Goal: Book appointment/travel/reservation

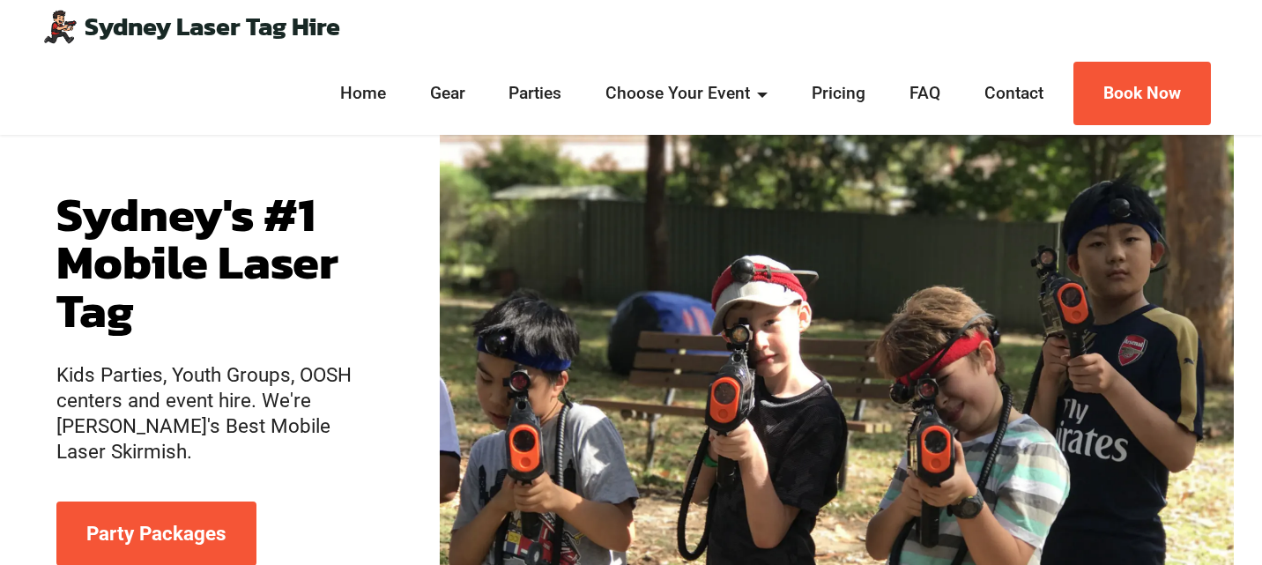
scroll to position [90, 0]
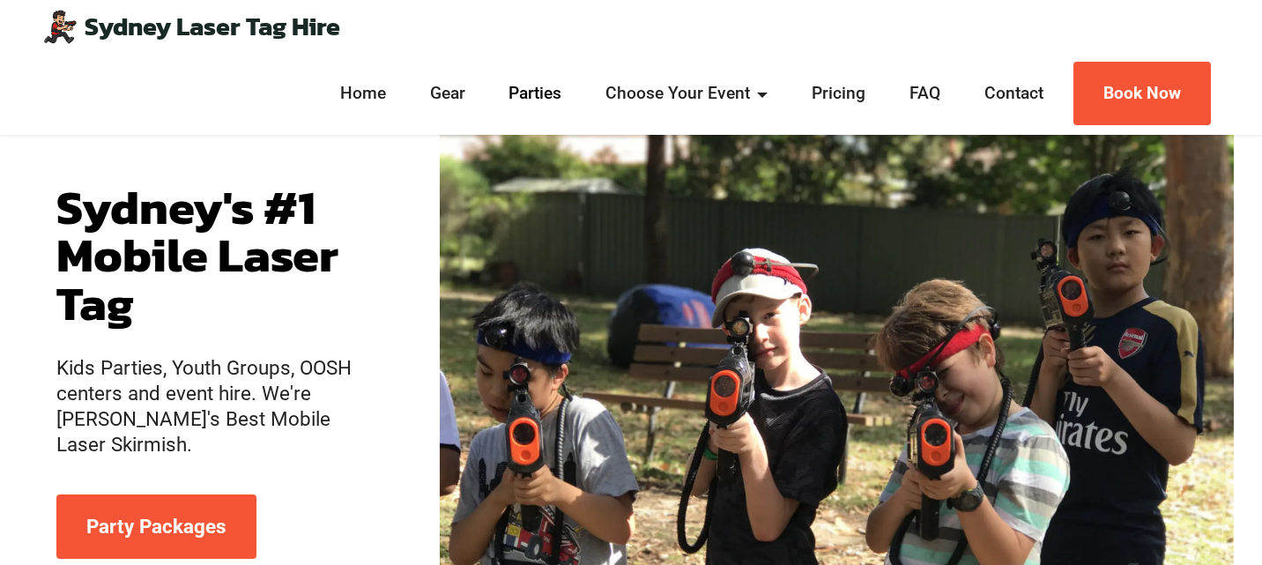
click at [527, 96] on link "Parties" at bounding box center [535, 94] width 63 height 26
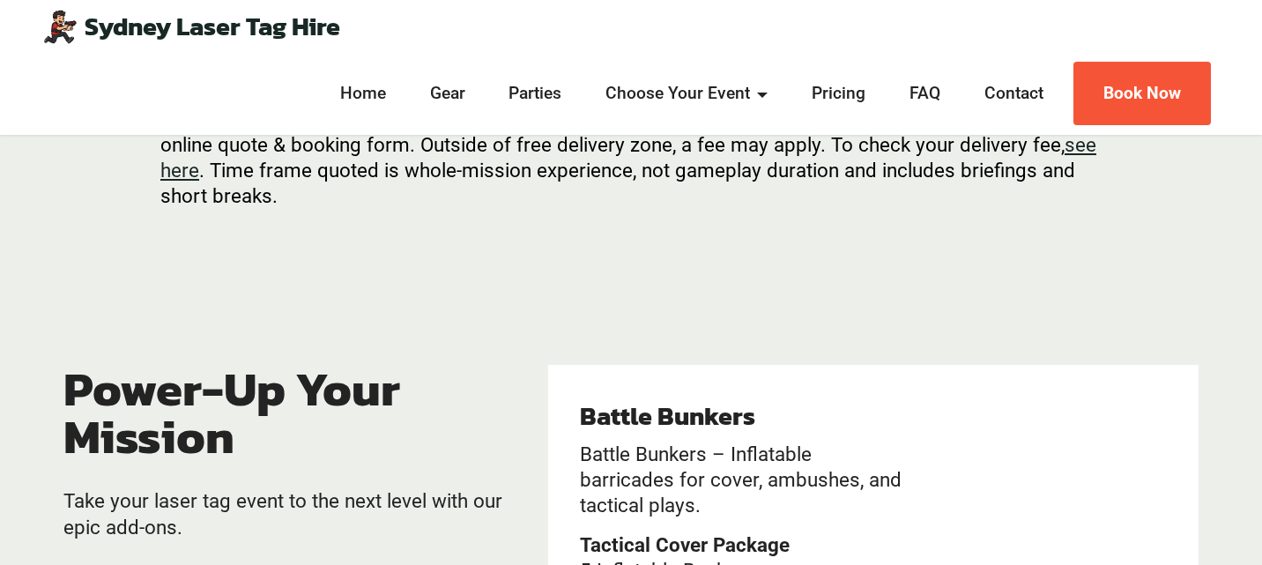
scroll to position [3181, 0]
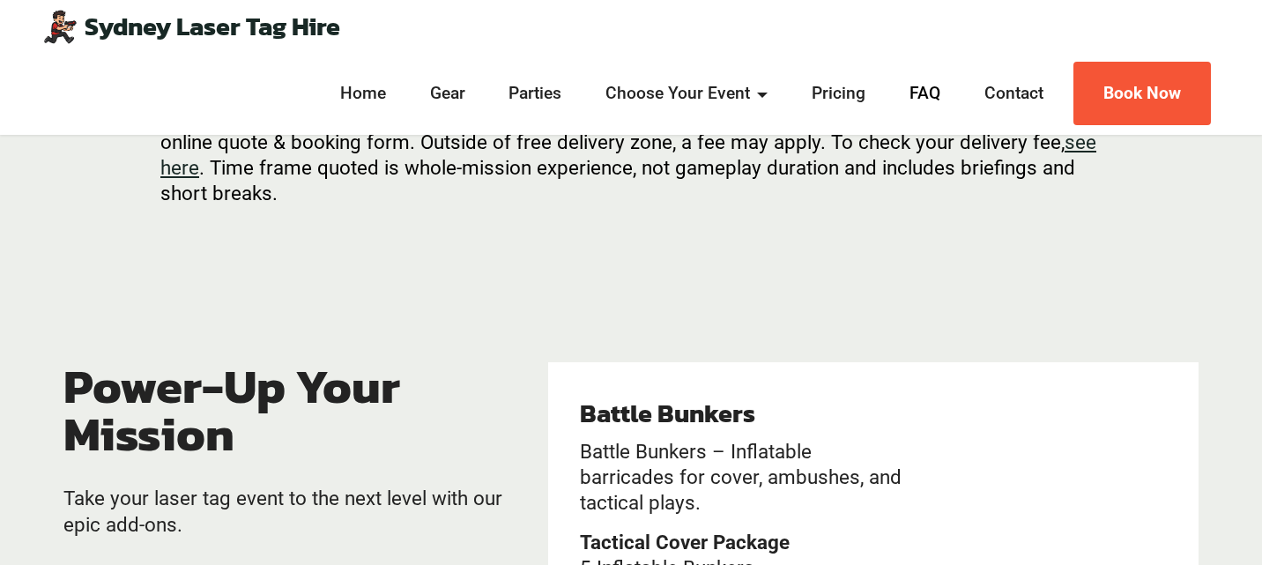
click at [926, 97] on link "FAQ" at bounding box center [924, 94] width 41 height 26
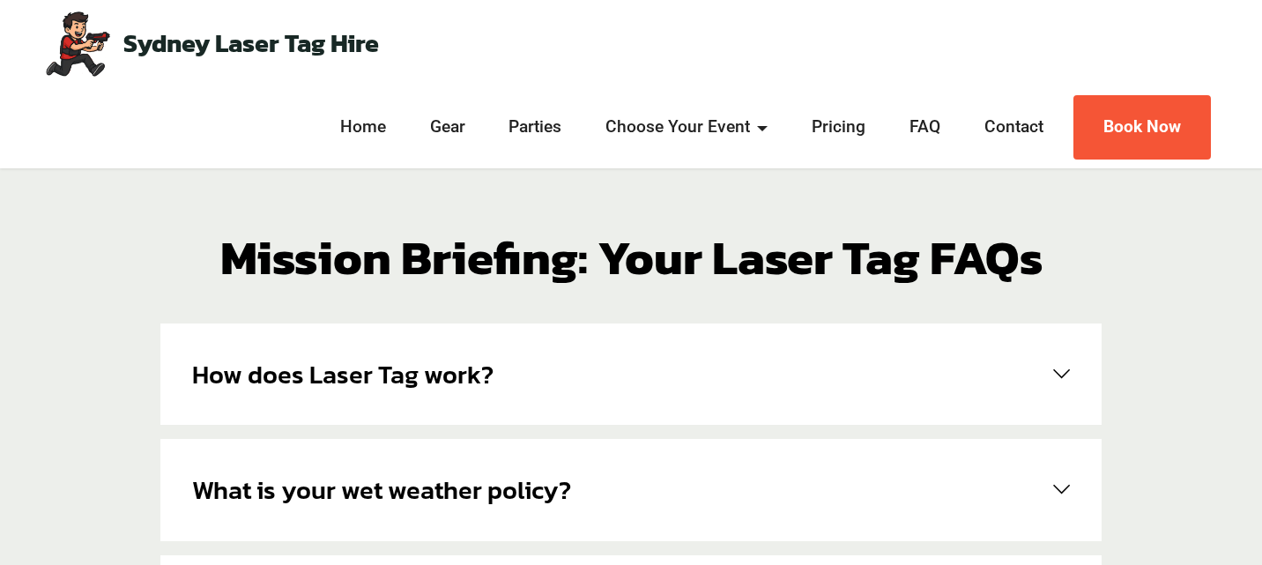
click at [1058, 376] on span at bounding box center [1058, 374] width 24 height 17
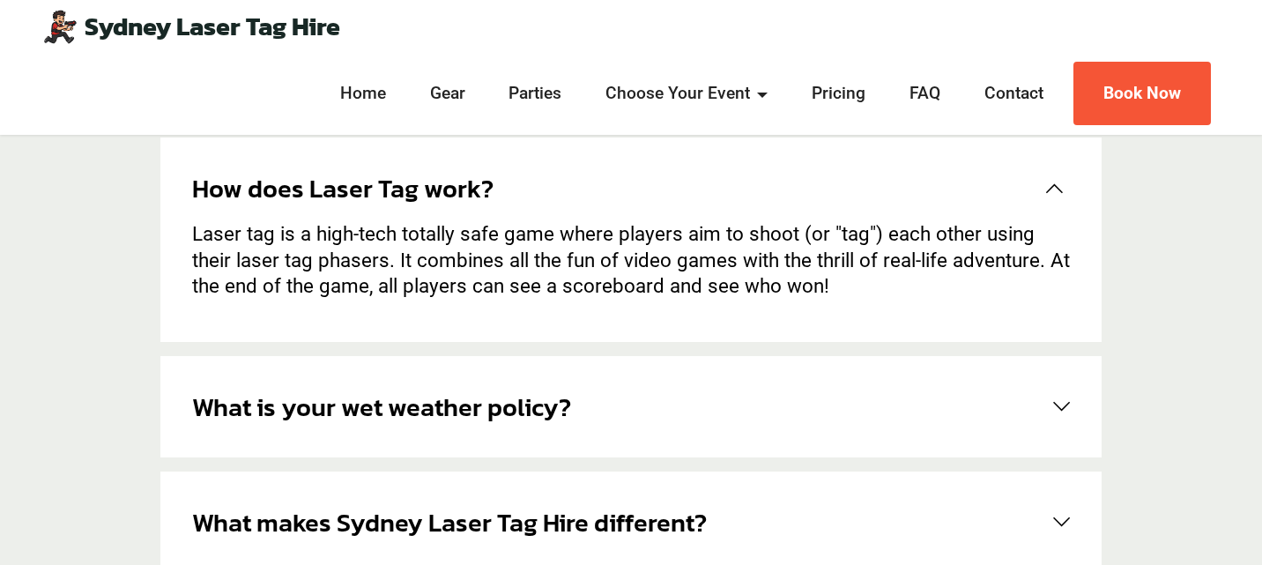
scroll to position [211, 0]
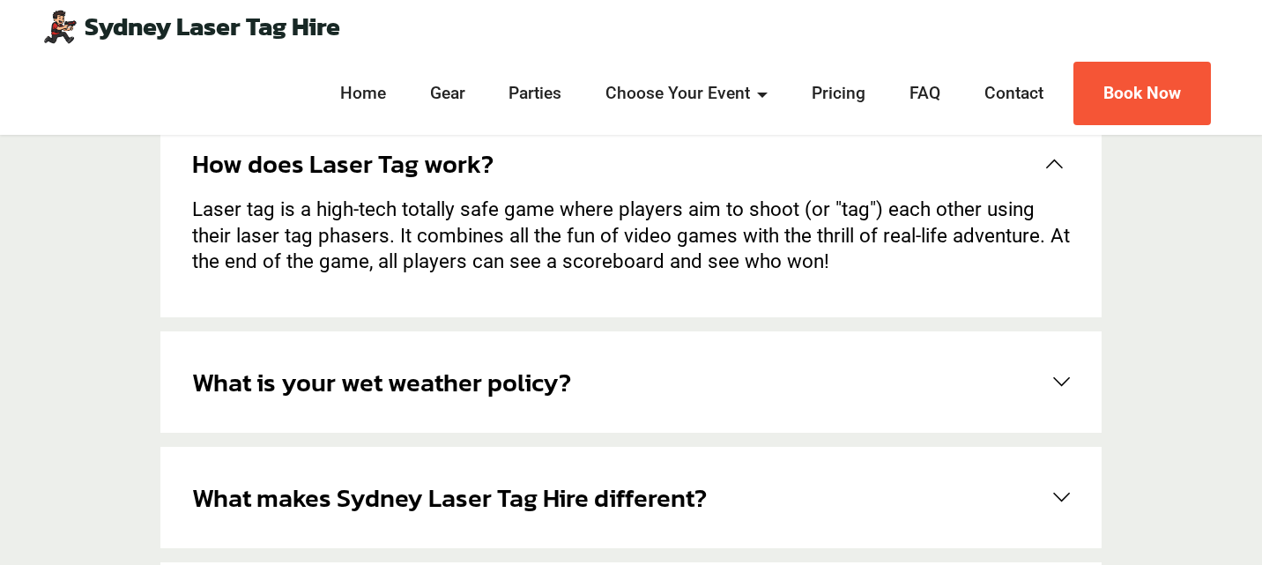
click at [1064, 385] on span at bounding box center [1058, 382] width 24 height 17
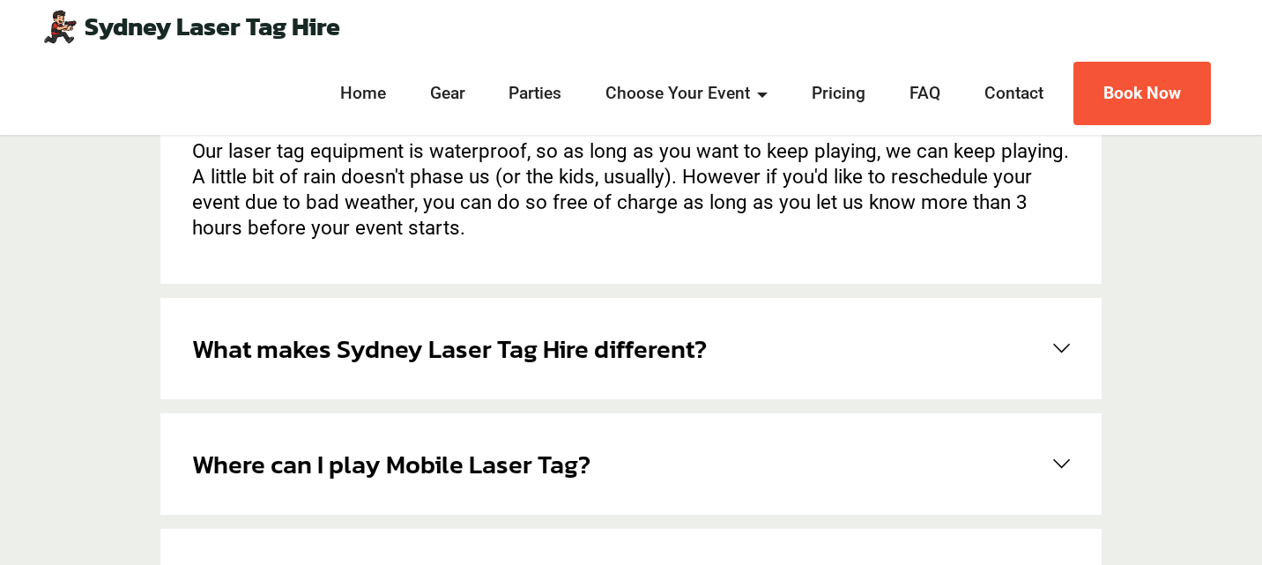
scroll to position [412, 0]
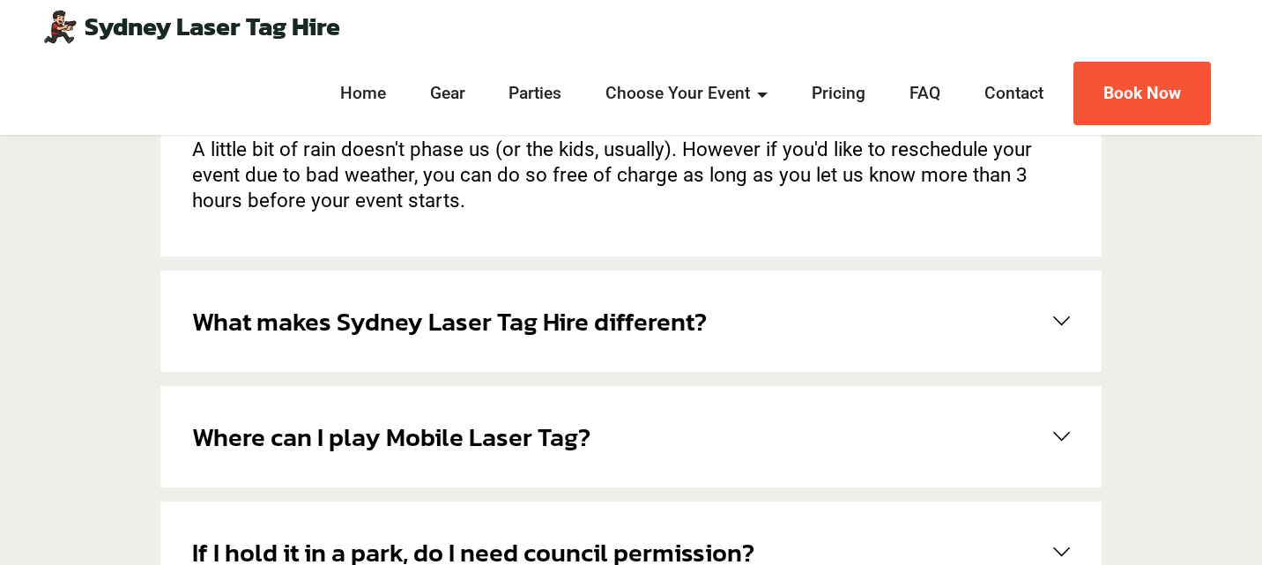
click at [1057, 324] on span at bounding box center [1058, 321] width 24 height 17
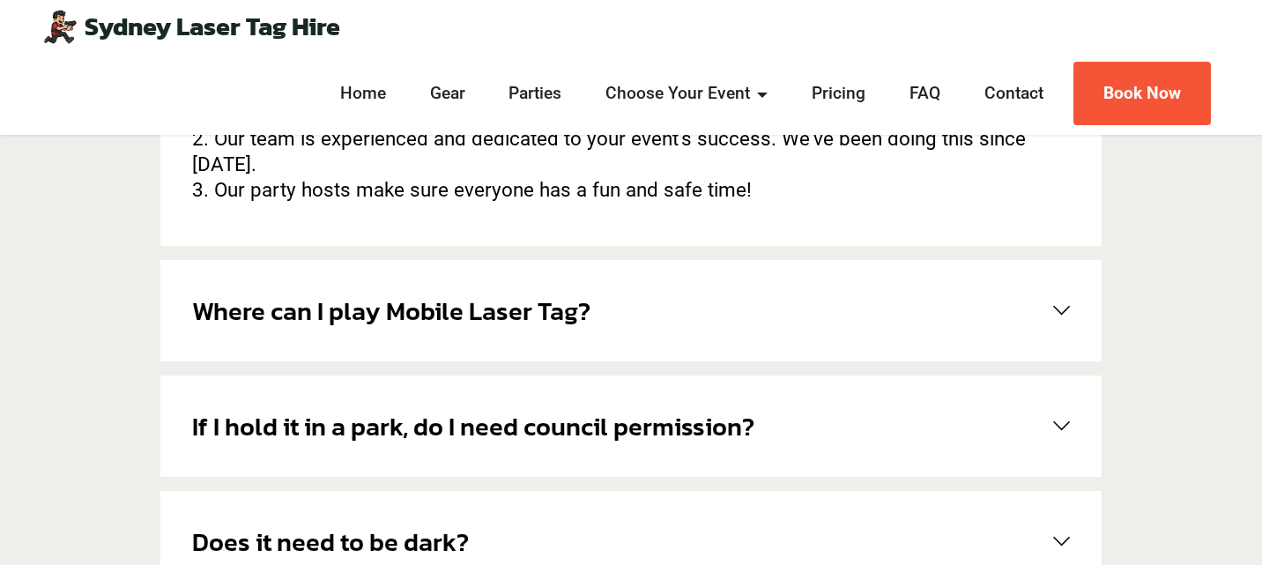
scroll to position [540, 0]
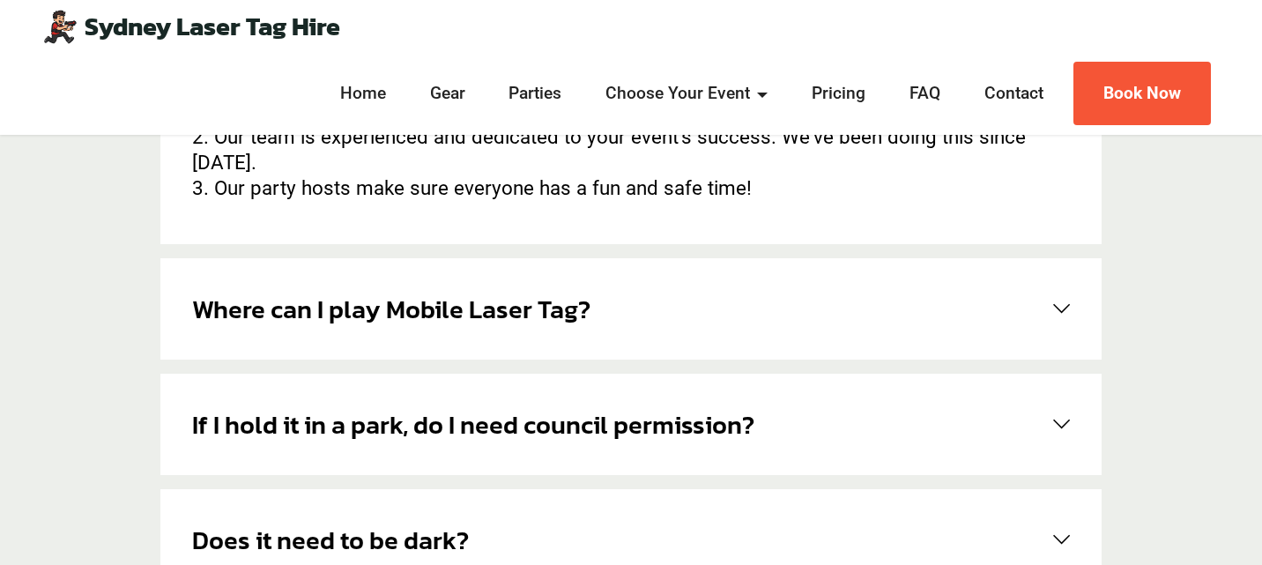
click at [1057, 300] on span at bounding box center [1058, 308] width 24 height 17
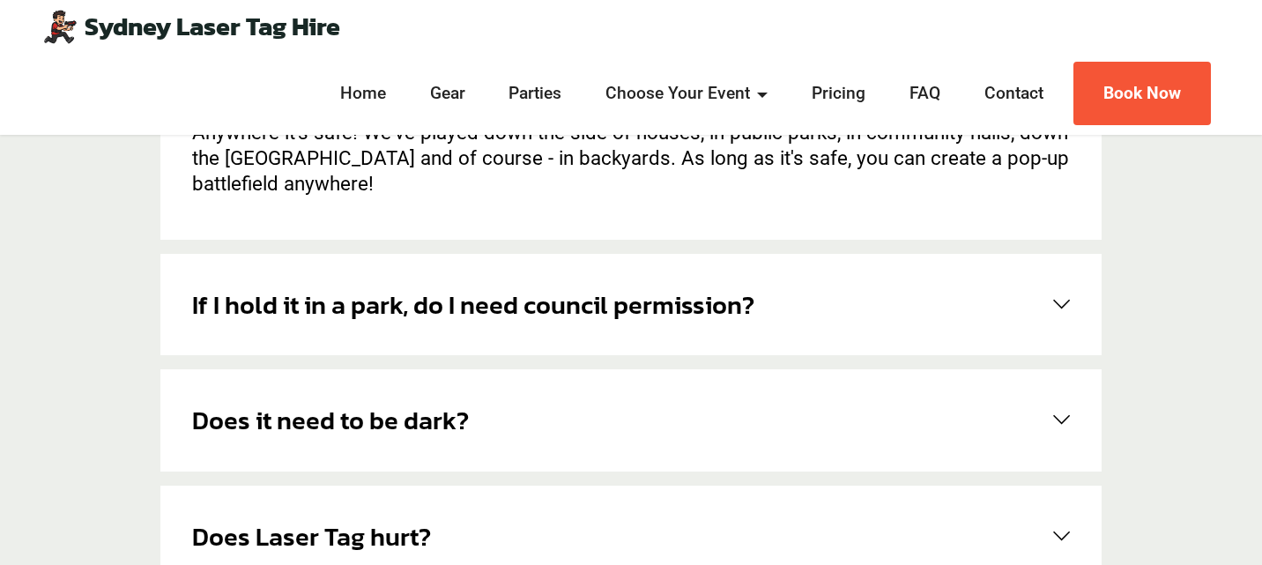
scroll to position [674, 0]
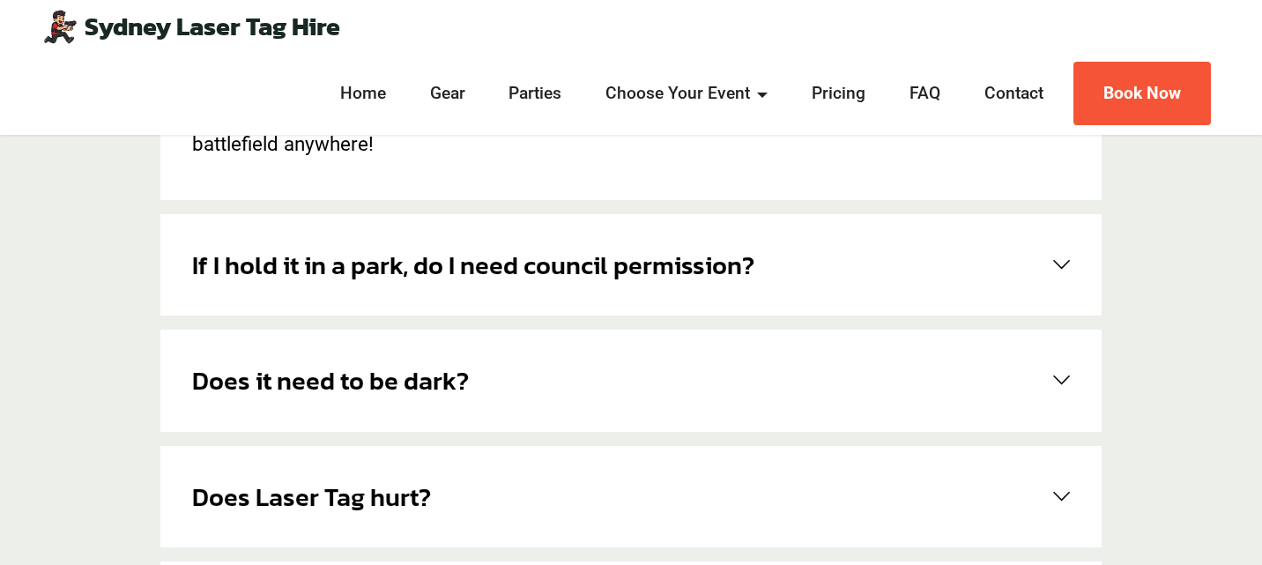
click at [1059, 266] on span at bounding box center [1058, 264] width 24 height 17
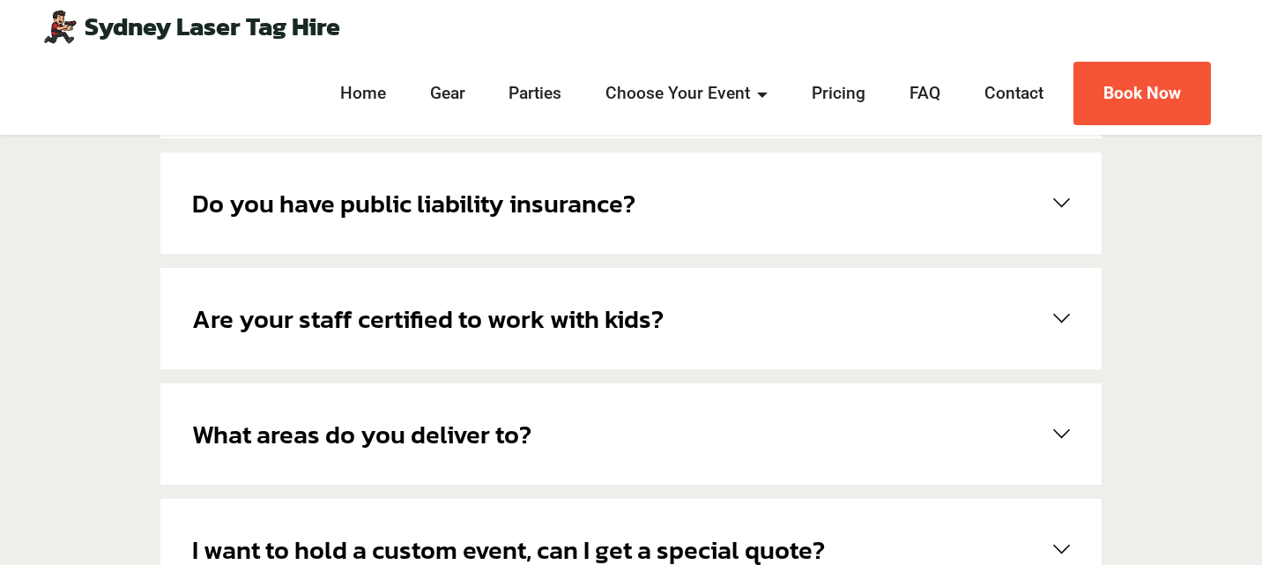
scroll to position [1198, 0]
click at [546, 93] on link "Parties" at bounding box center [535, 94] width 63 height 26
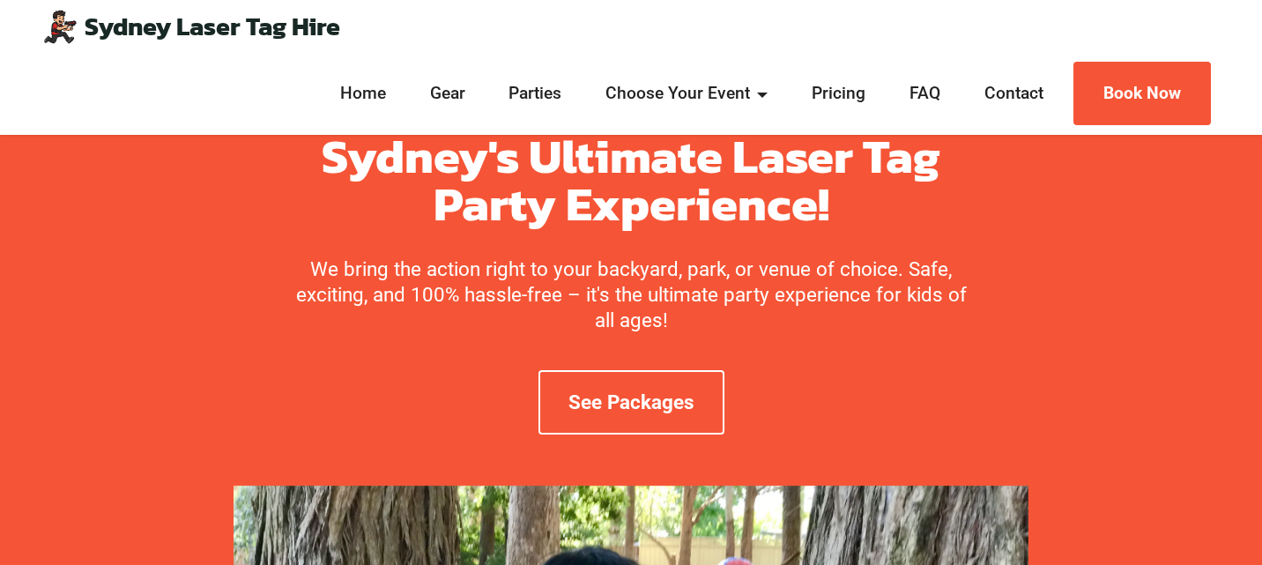
scroll to position [49, 0]
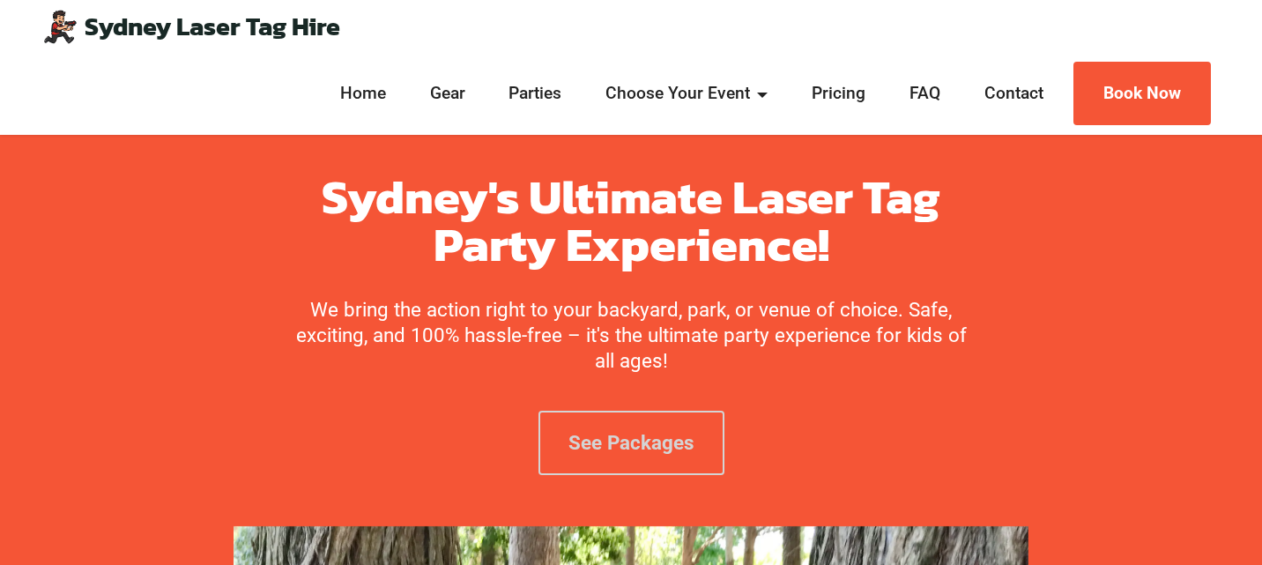
click at [598, 435] on link "See Packages" at bounding box center [631, 443] width 186 height 64
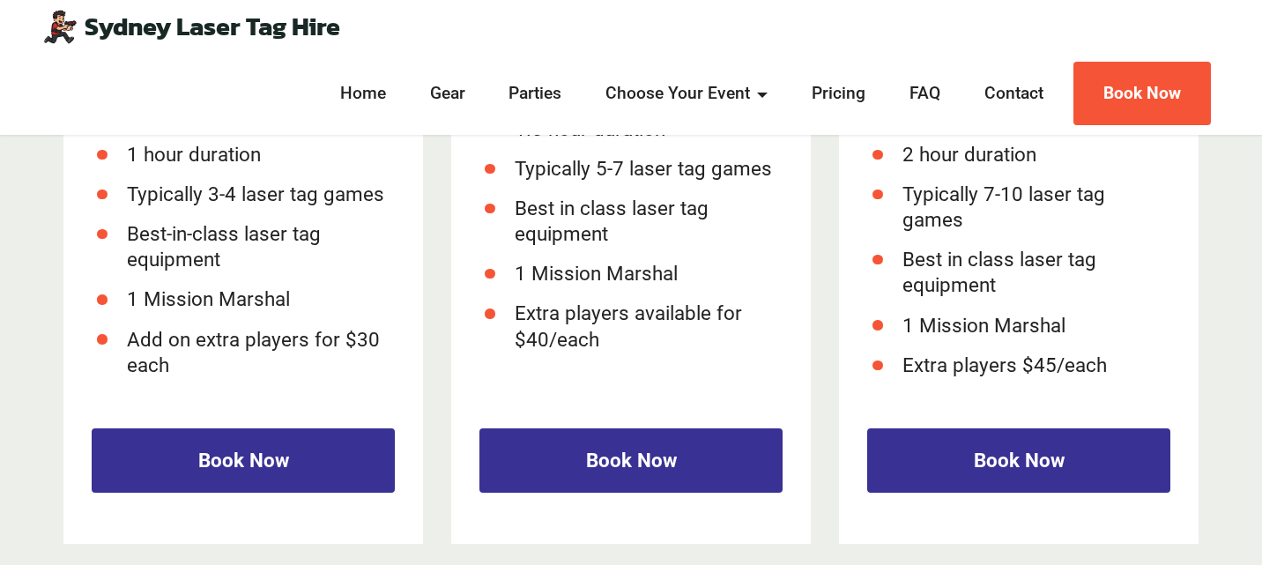
scroll to position [2711, 0]
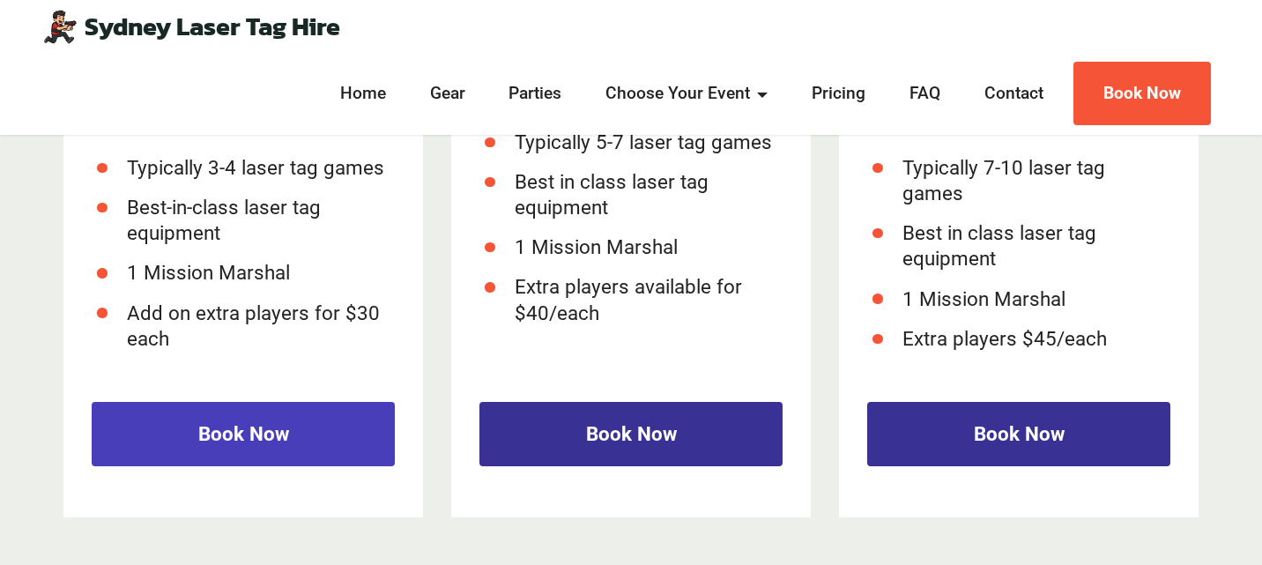
click at [259, 434] on link "Book Now" at bounding box center [243, 434] width 303 height 64
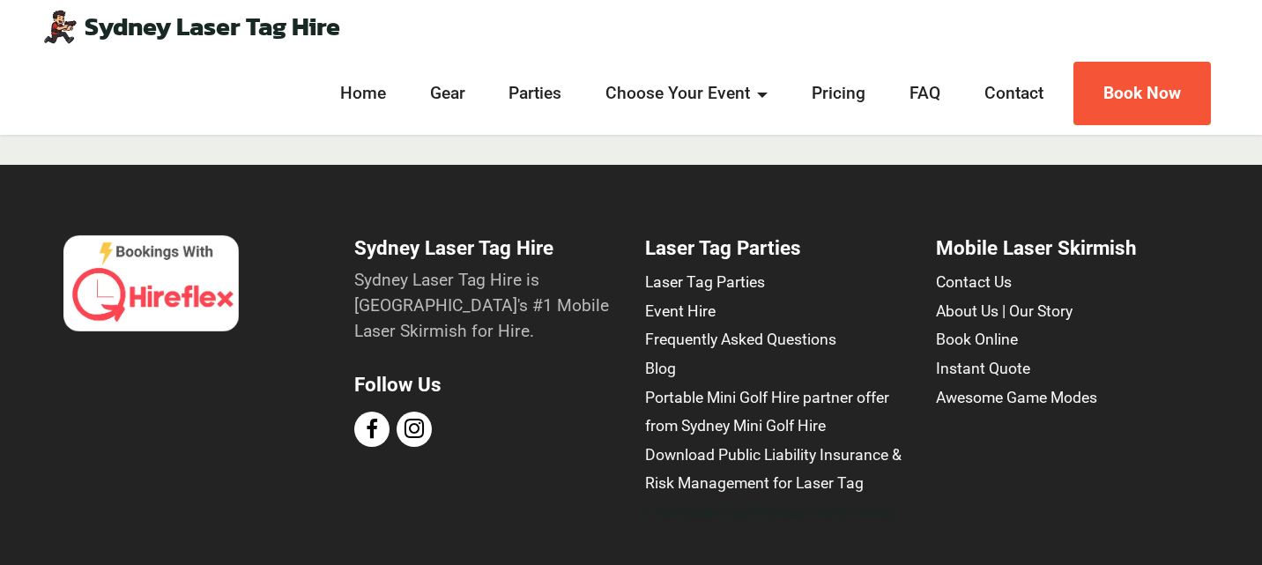
scroll to position [6757, 0]
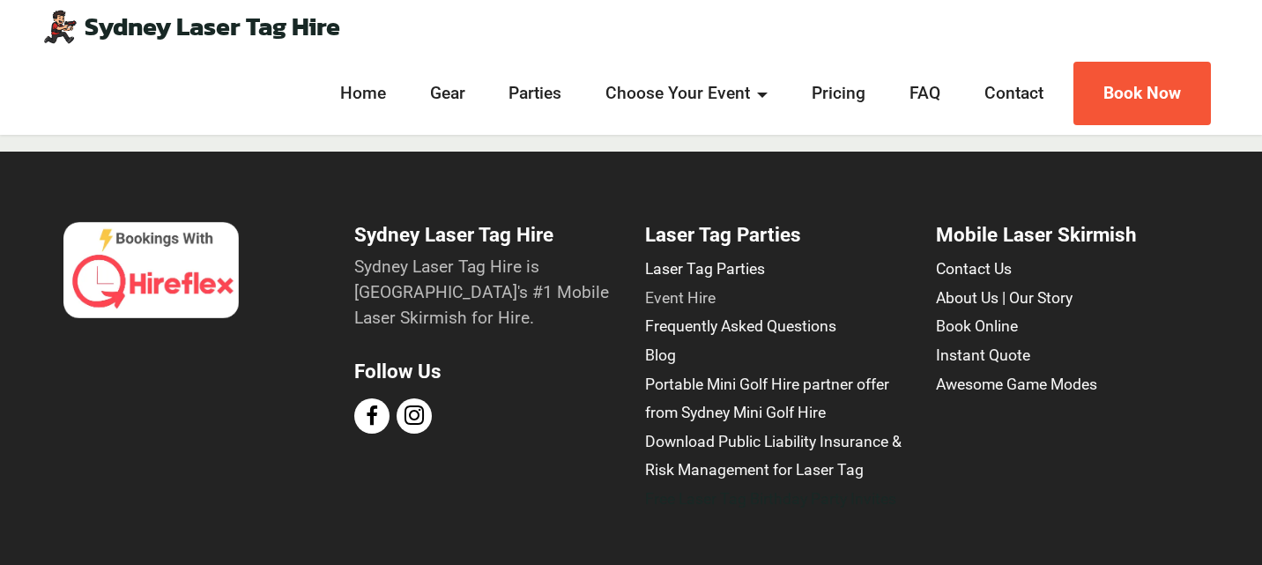
click at [694, 289] on link "Event Hire" at bounding box center [680, 298] width 70 height 18
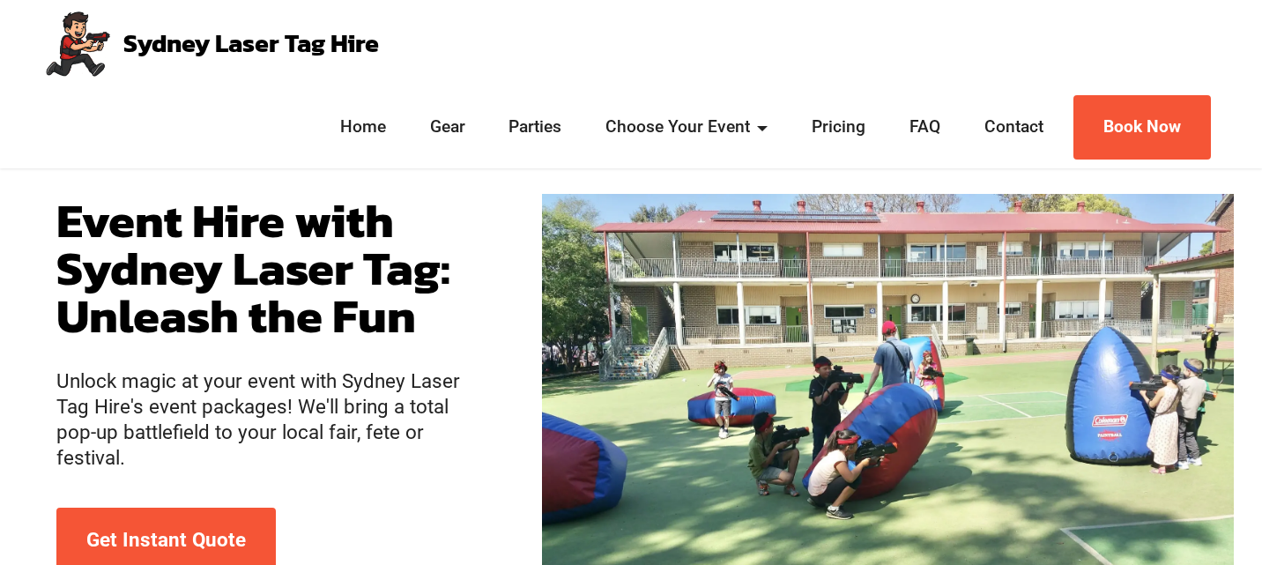
click at [187, 42] on link "Sydney Laser Tag Hire" at bounding box center [251, 44] width 256 height 26
